Goal: Complete application form

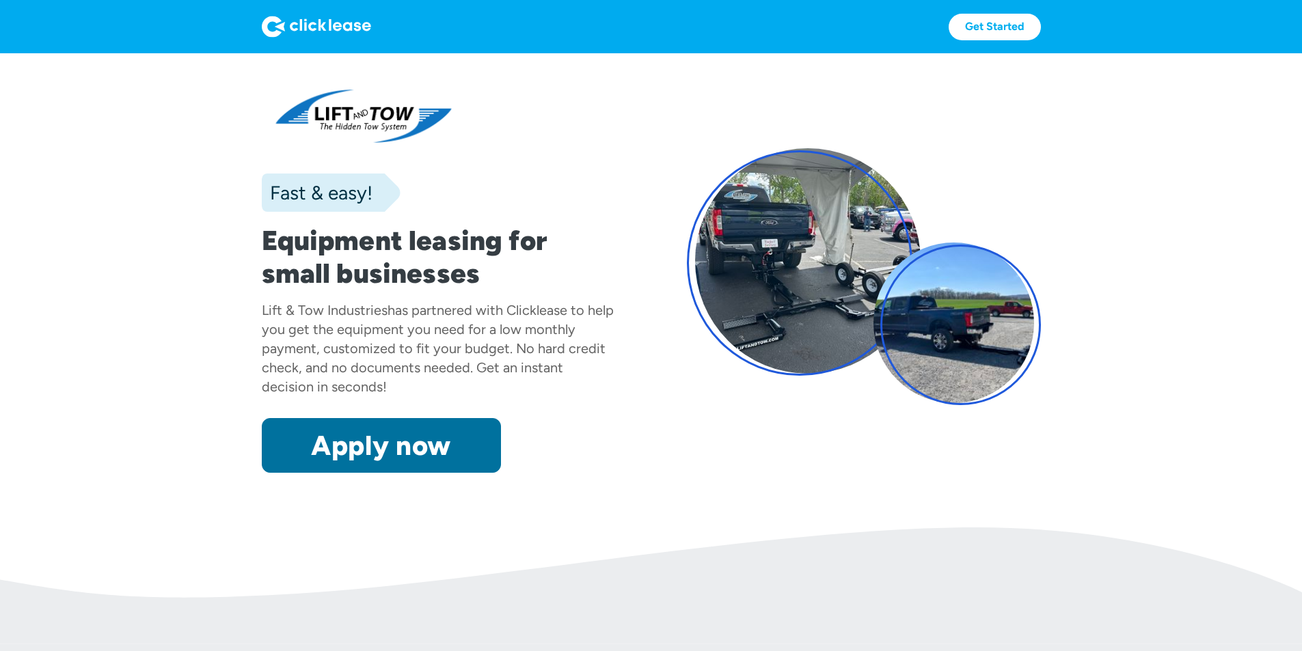
click at [306, 473] on link "Apply now" at bounding box center [381, 445] width 239 height 55
